Goal: Find contact information

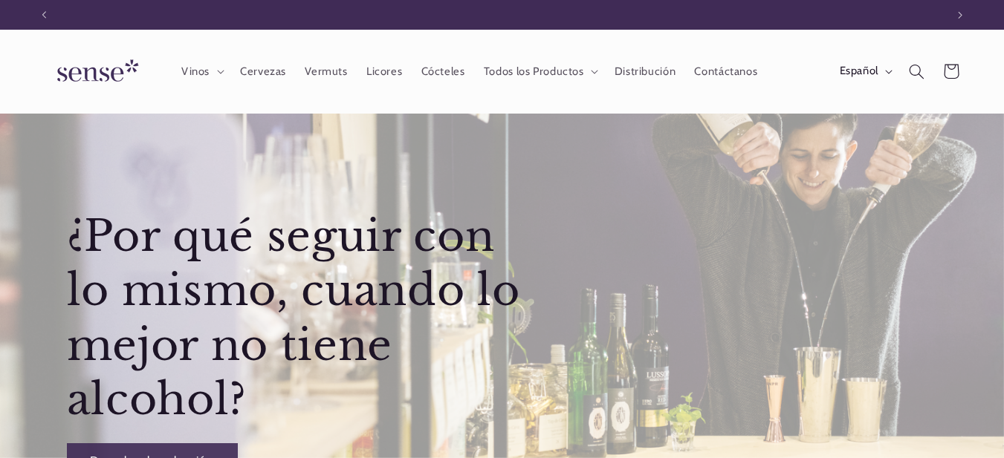
scroll to position [0, 901]
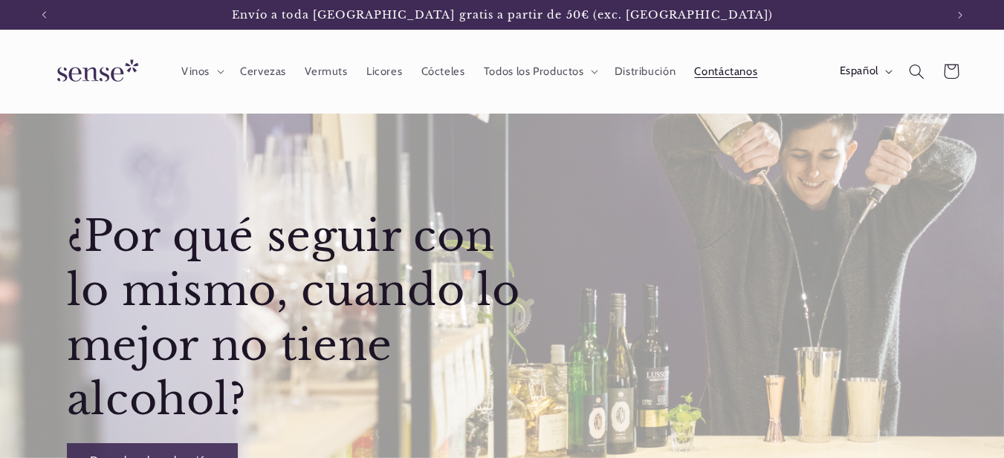
click at [709, 71] on span "Contáctanos" at bounding box center [725, 72] width 63 height 14
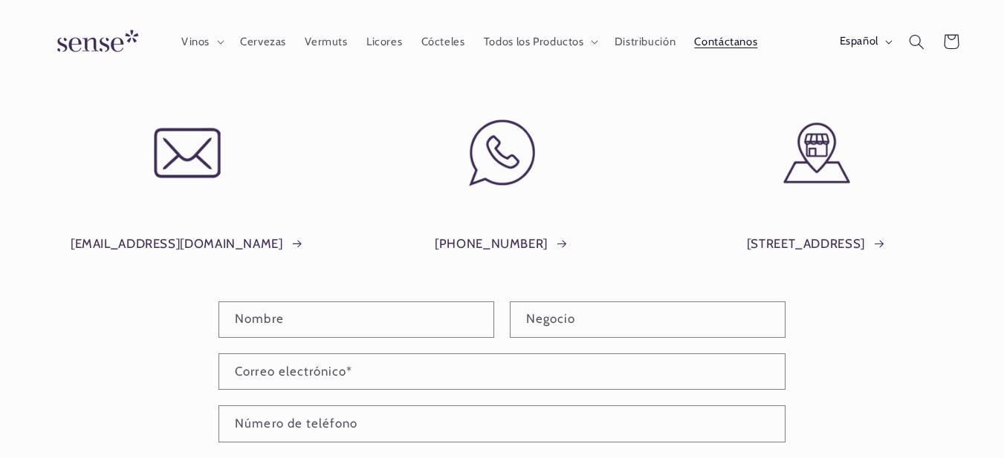
scroll to position [74, 0]
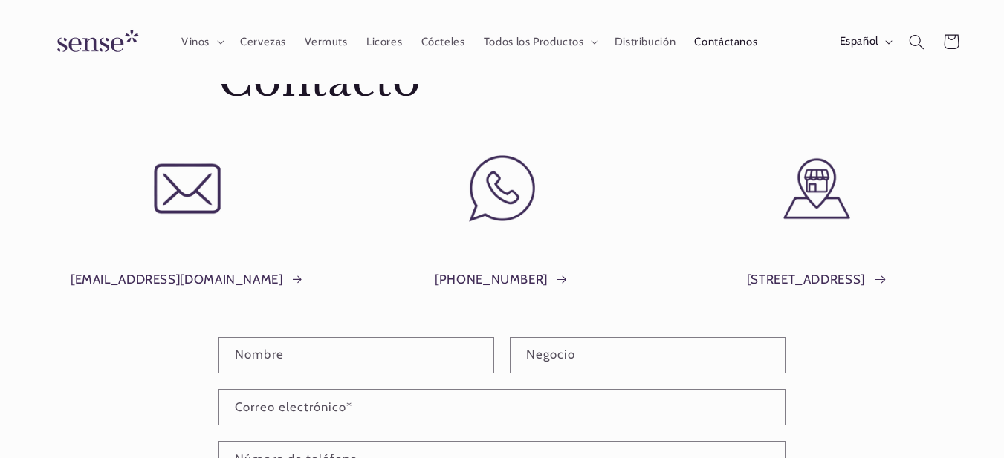
click at [886, 281] on icon at bounding box center [880, 280] width 12 height 8
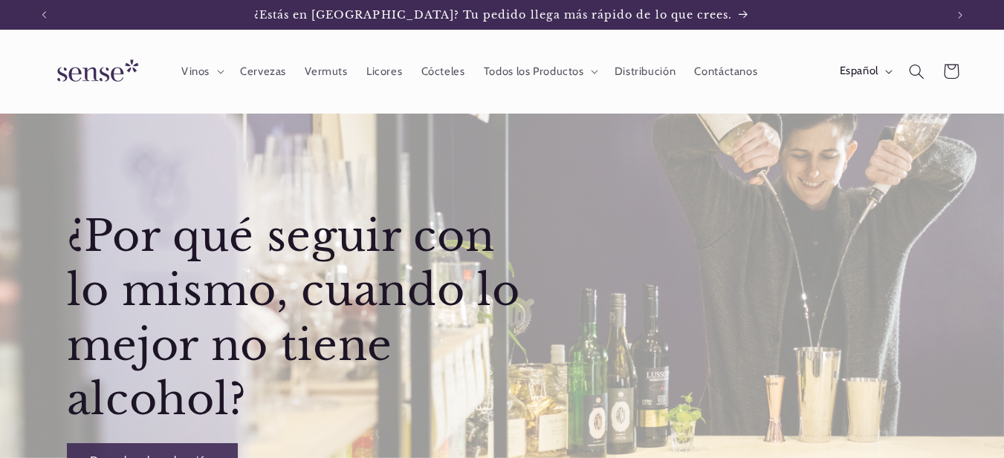
scroll to position [0, 901]
